Goal: Contribute content

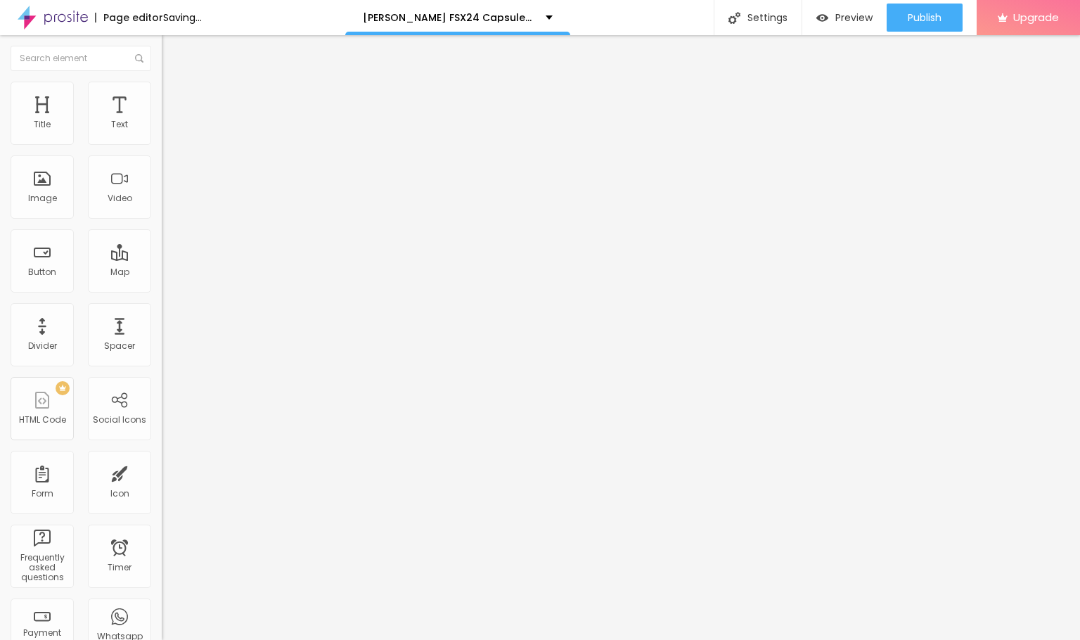
click at [162, 91] on li "Style" at bounding box center [243, 89] width 162 height 14
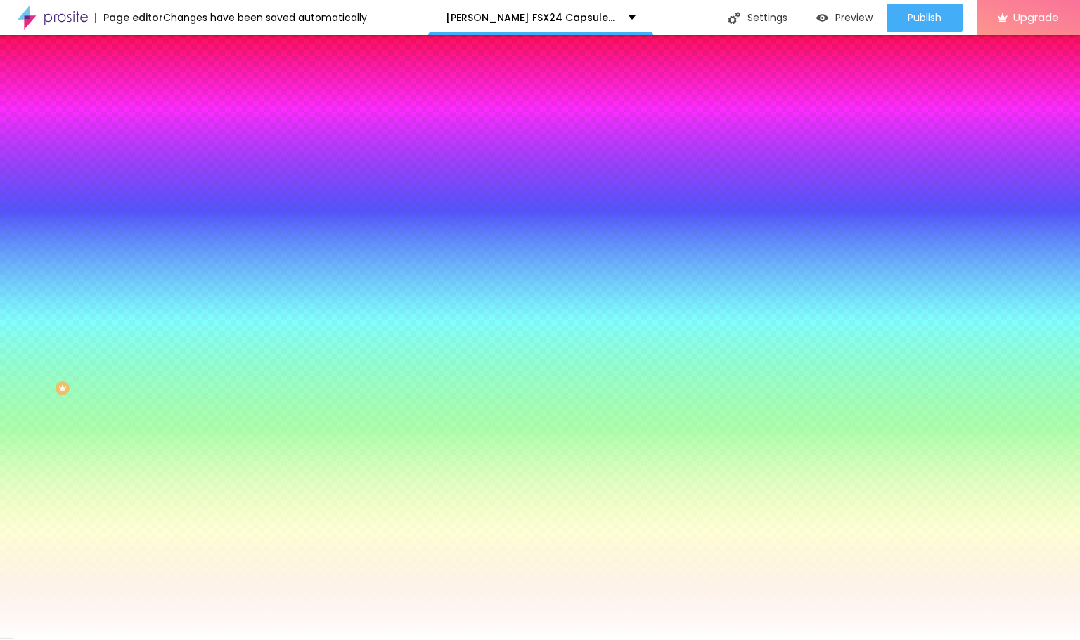
click at [162, 129] on span "Change image" at bounding box center [199, 123] width 75 height 12
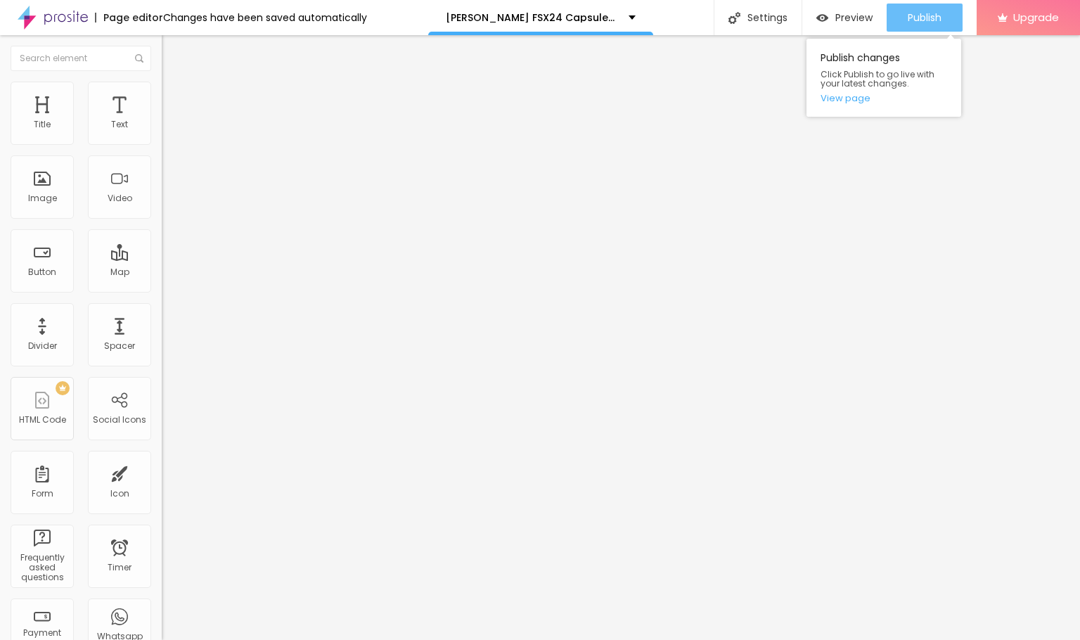
click at [932, 20] on span "Publish" at bounding box center [924, 17] width 34 height 11
